Goal: Obtain resource: Download file/media

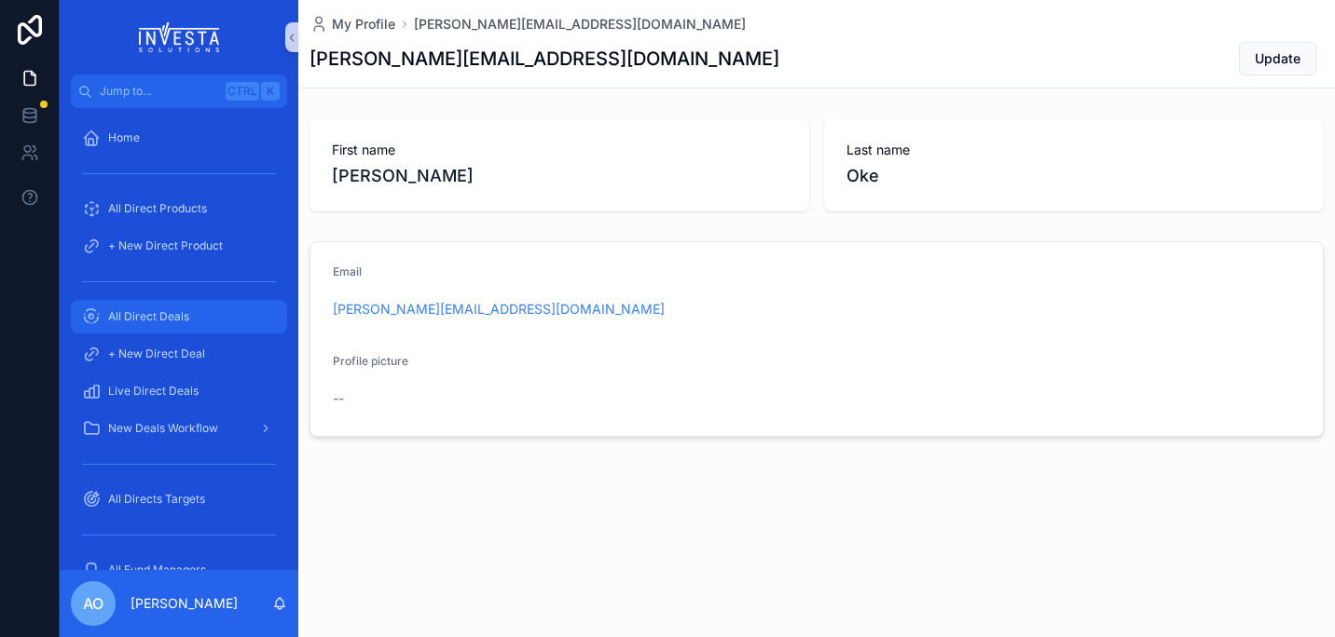
click at [144, 311] on span "All Direct Deals" at bounding box center [148, 316] width 81 height 15
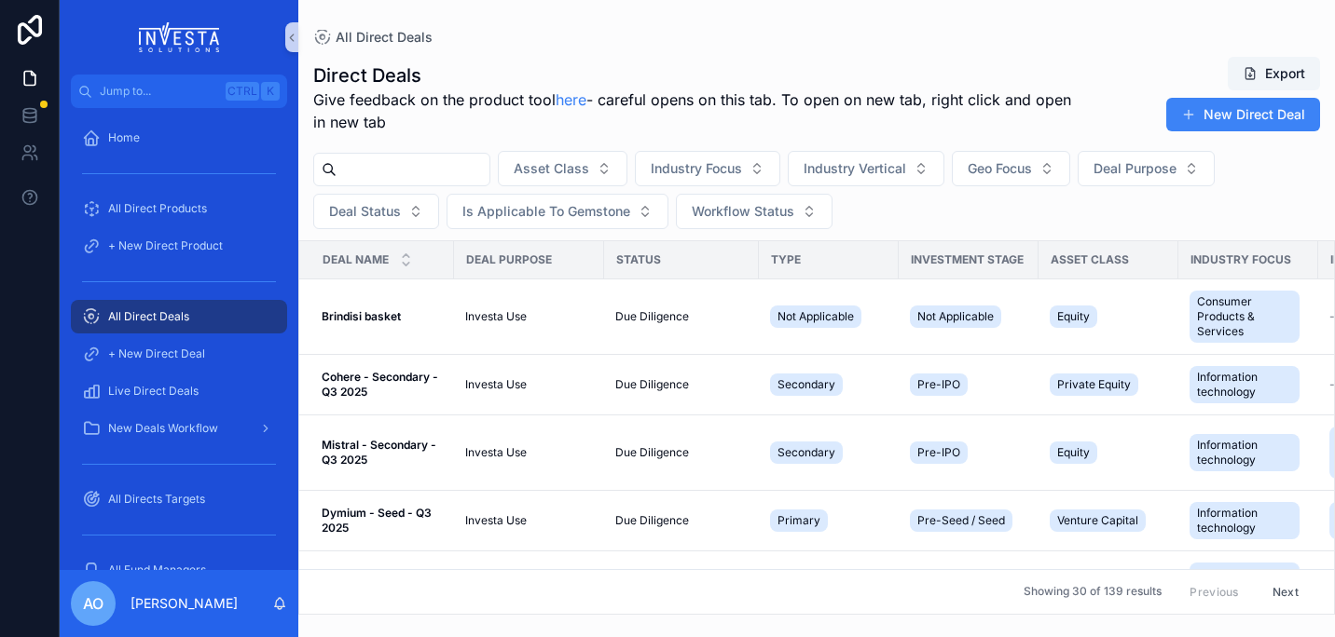
click at [421, 167] on input "scrollable content" at bounding box center [412, 170] width 153 height 26
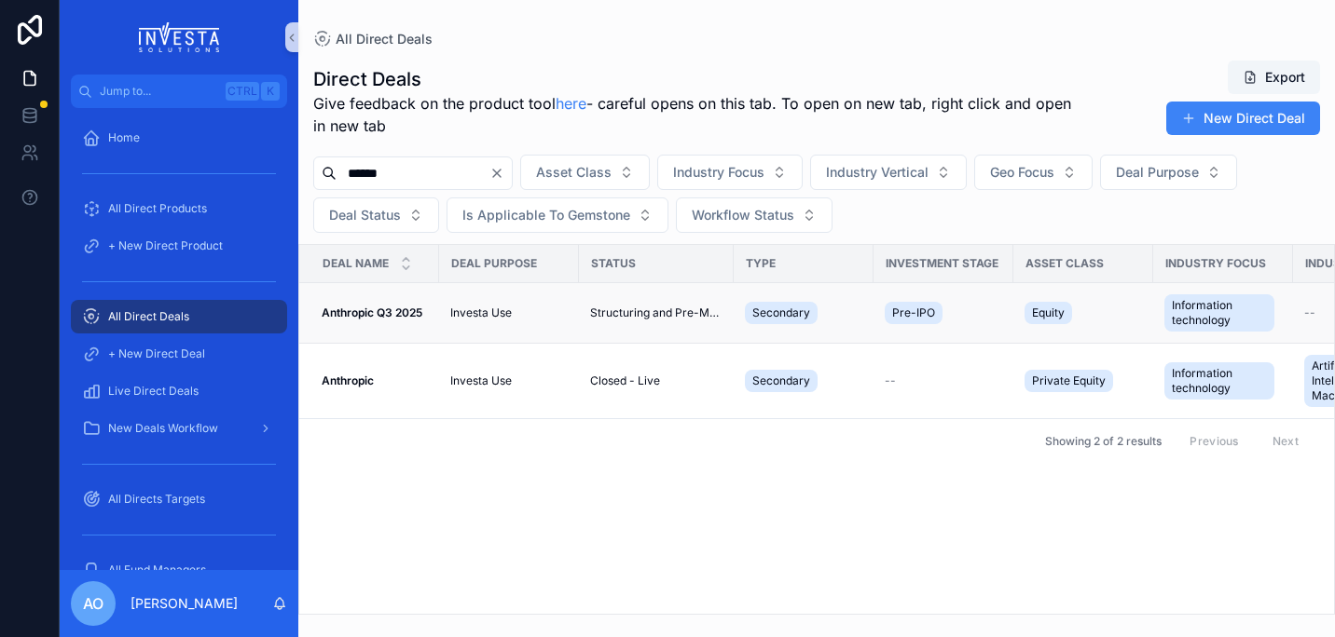
type input "******"
click at [390, 313] on strong "Anthropic Q3 2025" at bounding box center [372, 313] width 101 height 14
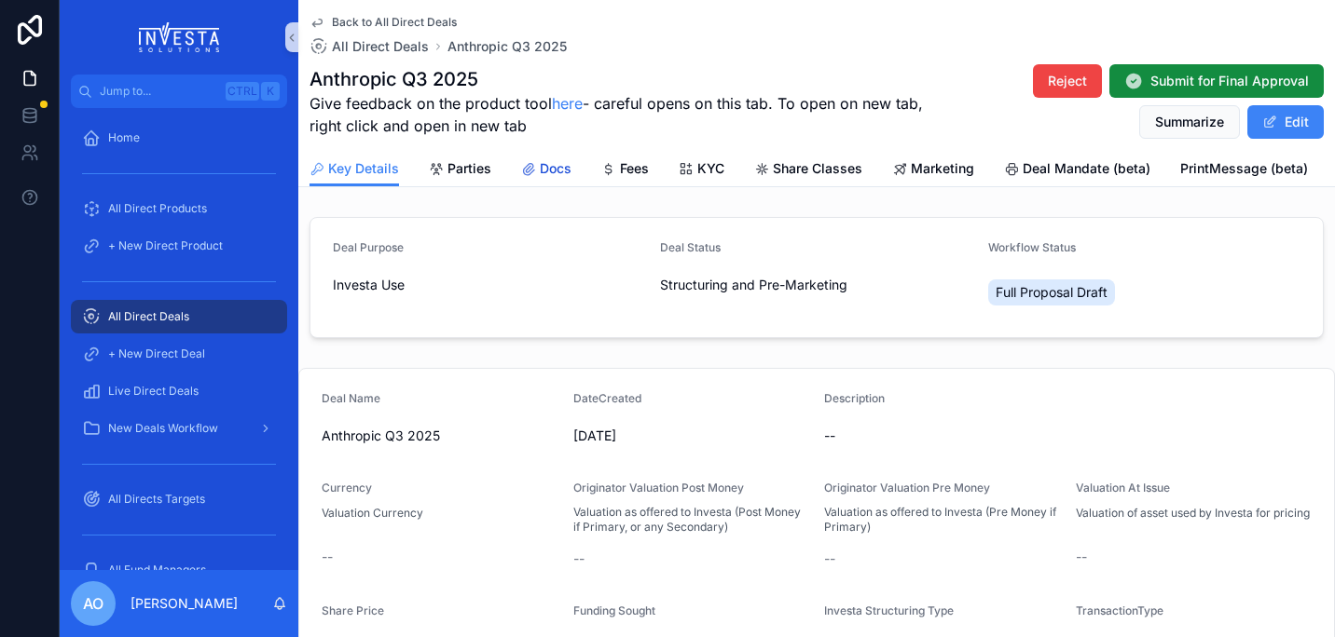
click at [535, 167] on div "Docs" at bounding box center [546, 168] width 50 height 19
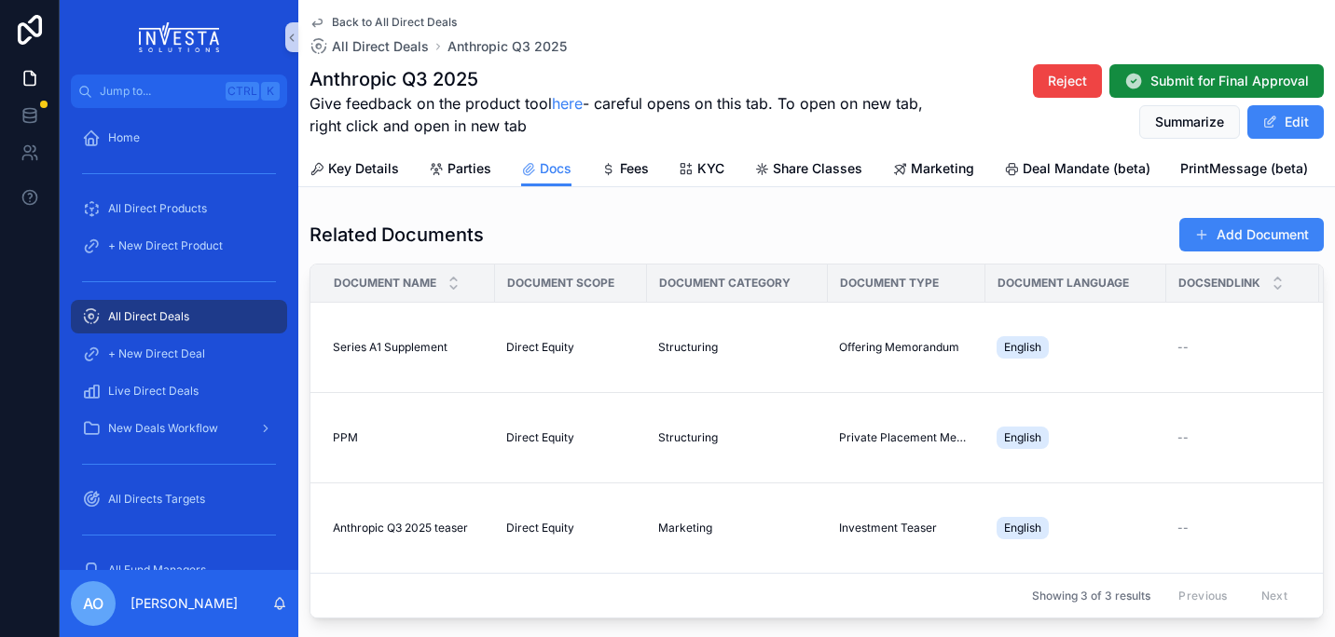
scroll to position [122, 0]
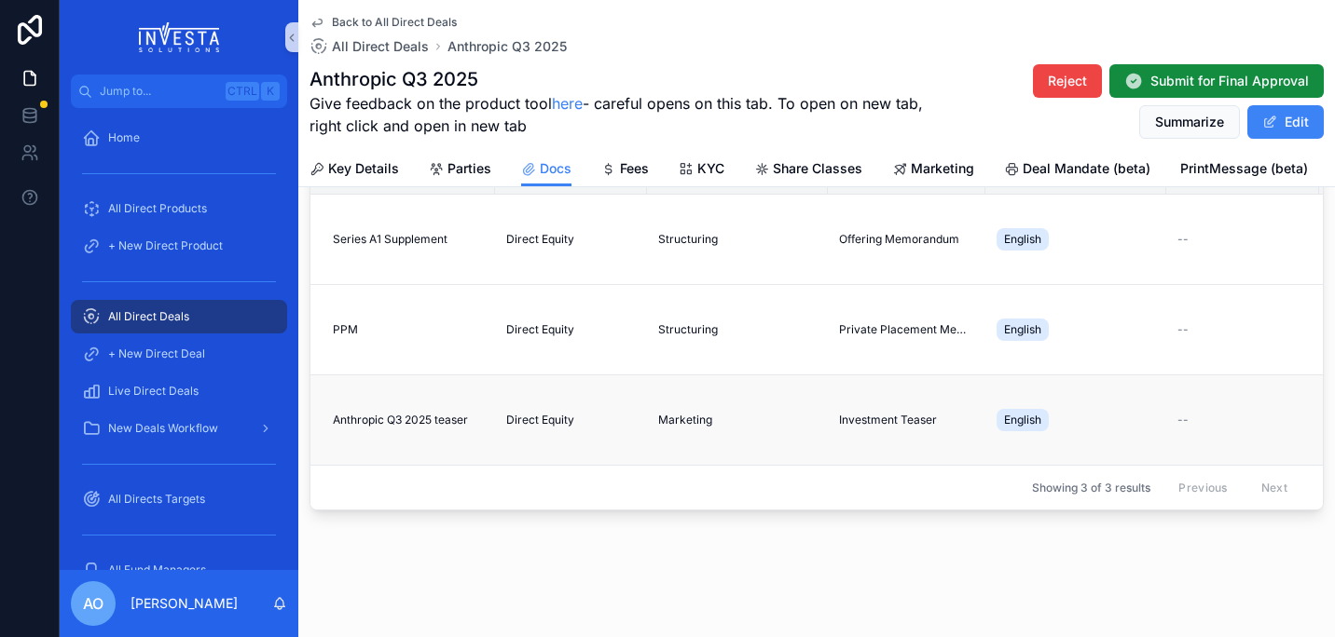
click at [426, 413] on span "Anthropic Q3 2025 teaser" at bounding box center [400, 420] width 135 height 15
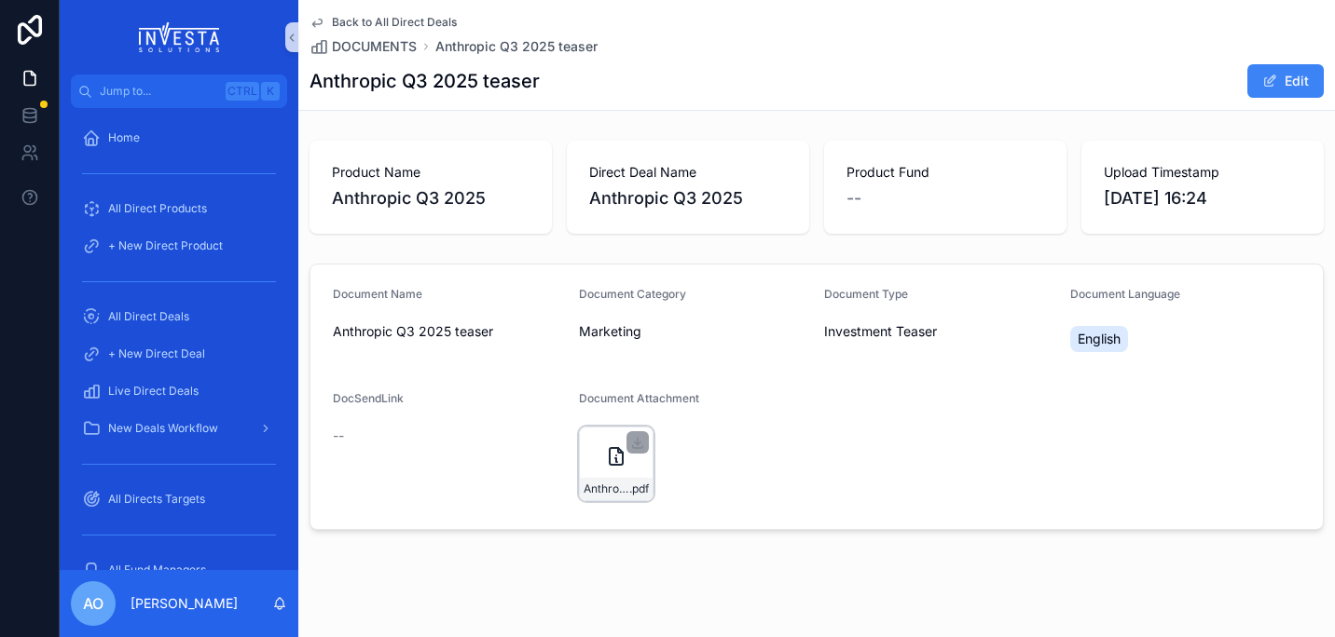
click at [615, 459] on icon "scrollable content" at bounding box center [616, 456] width 22 height 22
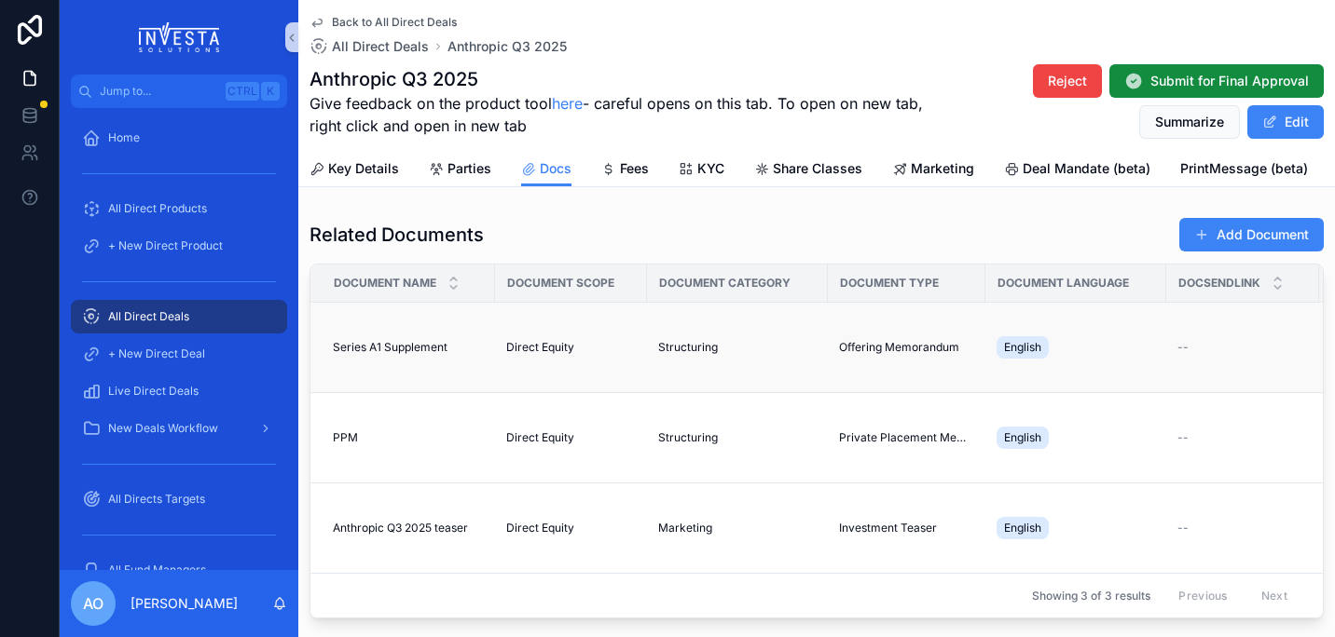
click at [393, 346] on span "Series A1 Supplement" at bounding box center [390, 347] width 115 height 15
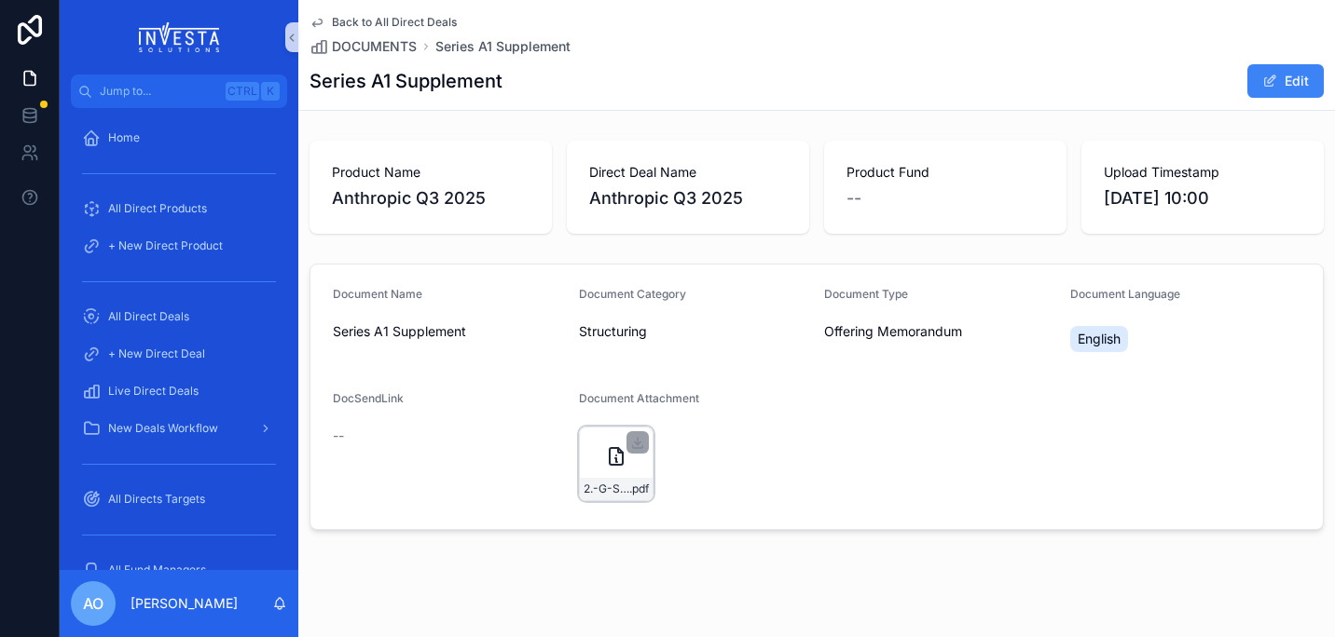
click at [598, 453] on div "2.-G-Squared-Opps-Fund-VII-Series-A-1-Supplement- .pdf" at bounding box center [616, 464] width 75 height 75
